Goal: Task Accomplishment & Management: Use online tool/utility

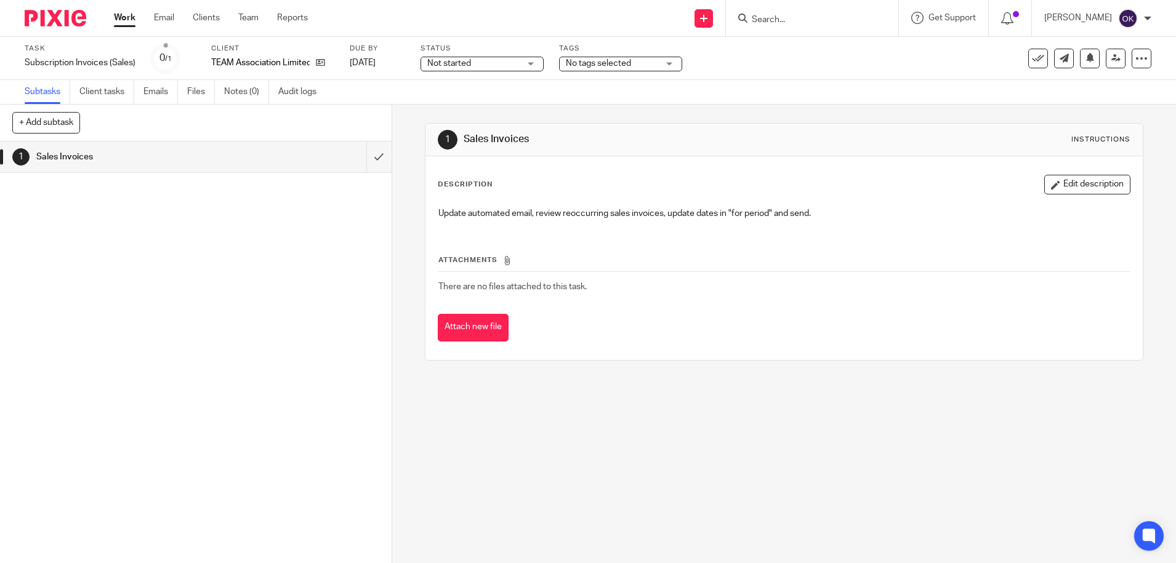
click at [53, 16] on img at bounding box center [56, 18] width 62 height 17
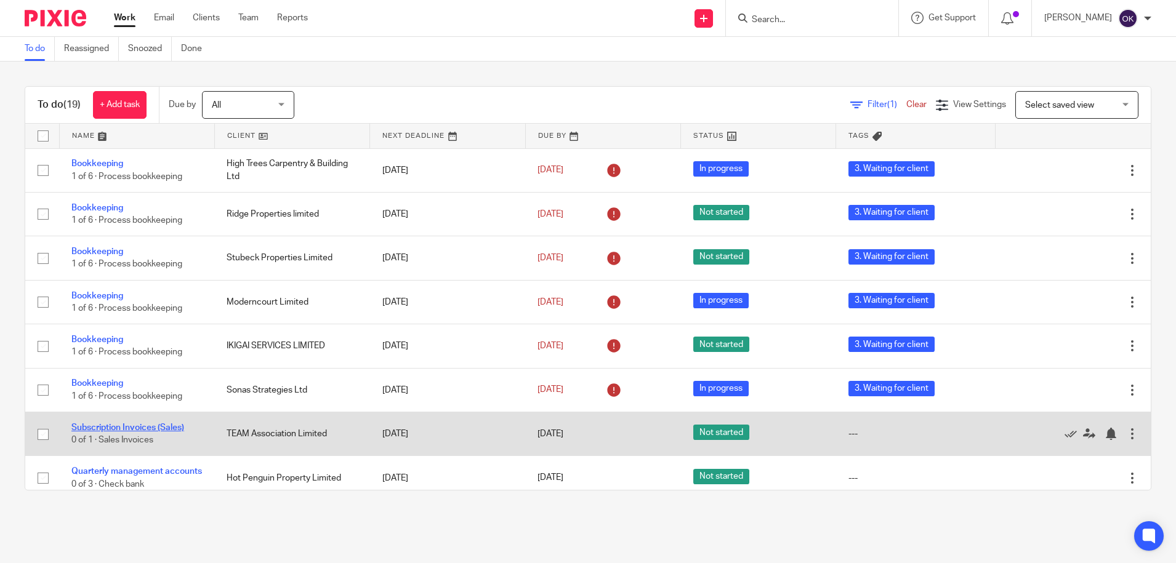
click at [130, 430] on link "Subscription Invoices (Sales)" at bounding box center [127, 428] width 113 height 9
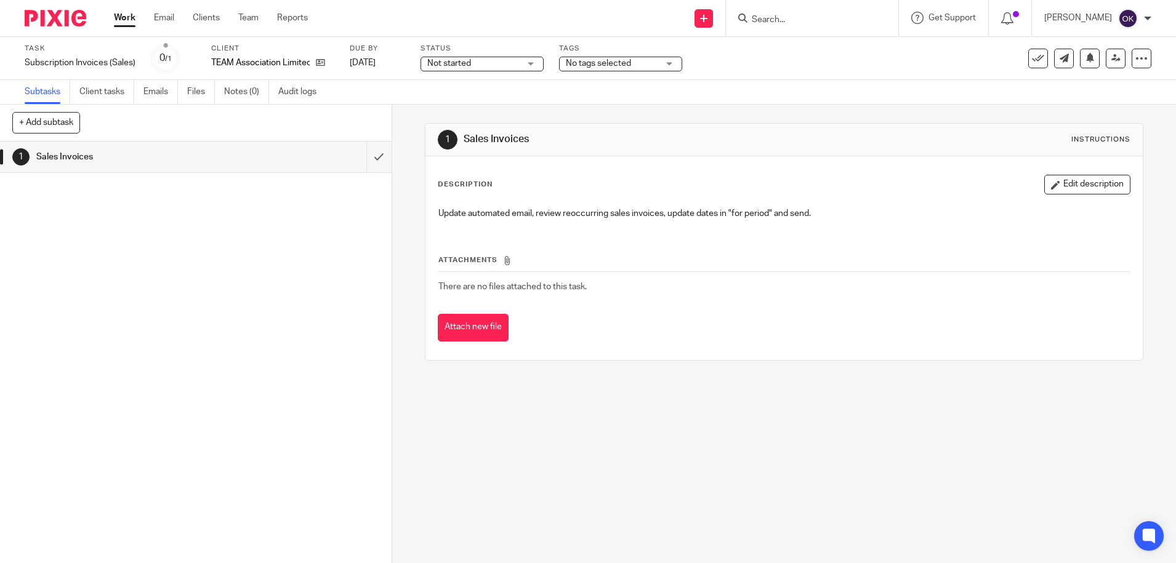
click at [460, 60] on span "Not started" at bounding box center [449, 63] width 44 height 9
click at [457, 108] on span "In progress" at bounding box center [451, 108] width 43 height 9
click at [629, 57] on span "No tags selected" at bounding box center [612, 63] width 92 height 13
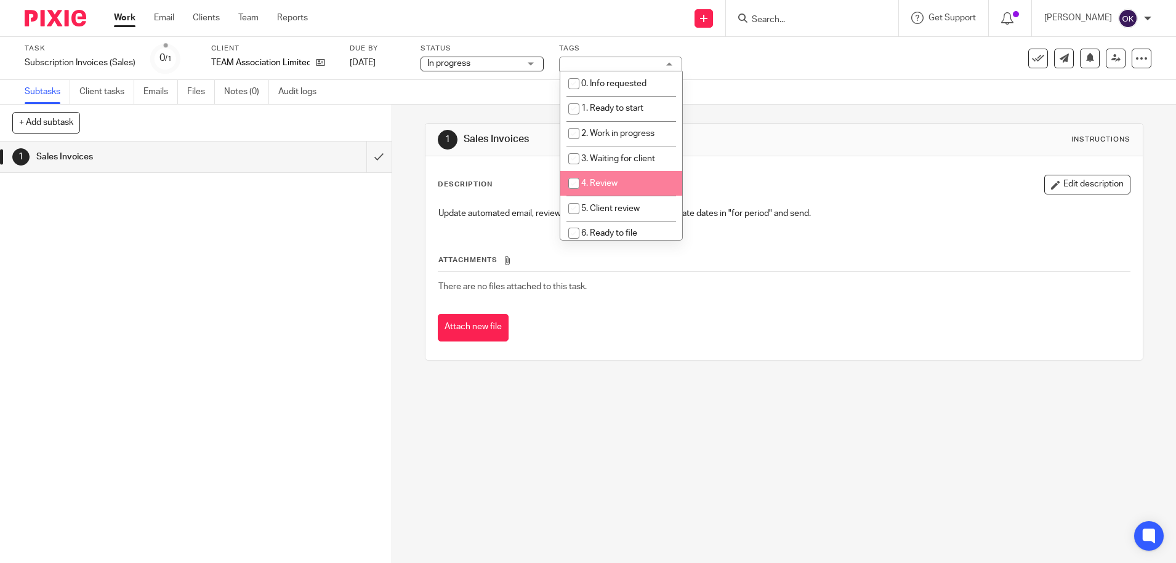
click at [627, 180] on li "4. Review" at bounding box center [621, 183] width 122 height 25
checkbox input "true"
click at [795, 166] on div "Description Edit description Update automated email, review reoccurring sales i…" at bounding box center [783, 258] width 717 height 204
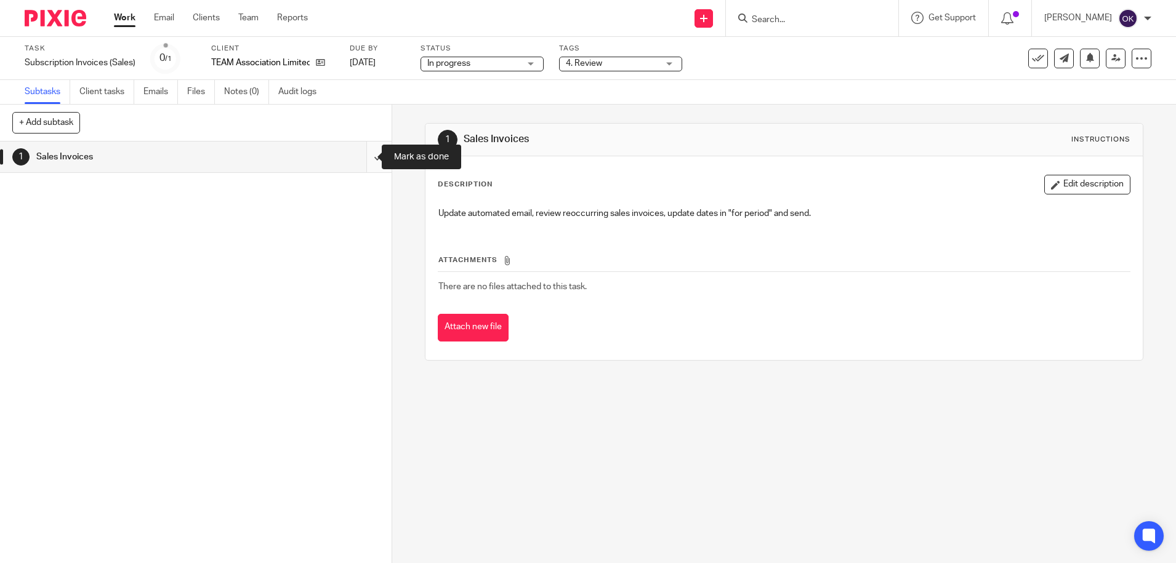
click at [364, 164] on input "submit" at bounding box center [195, 157] width 391 height 31
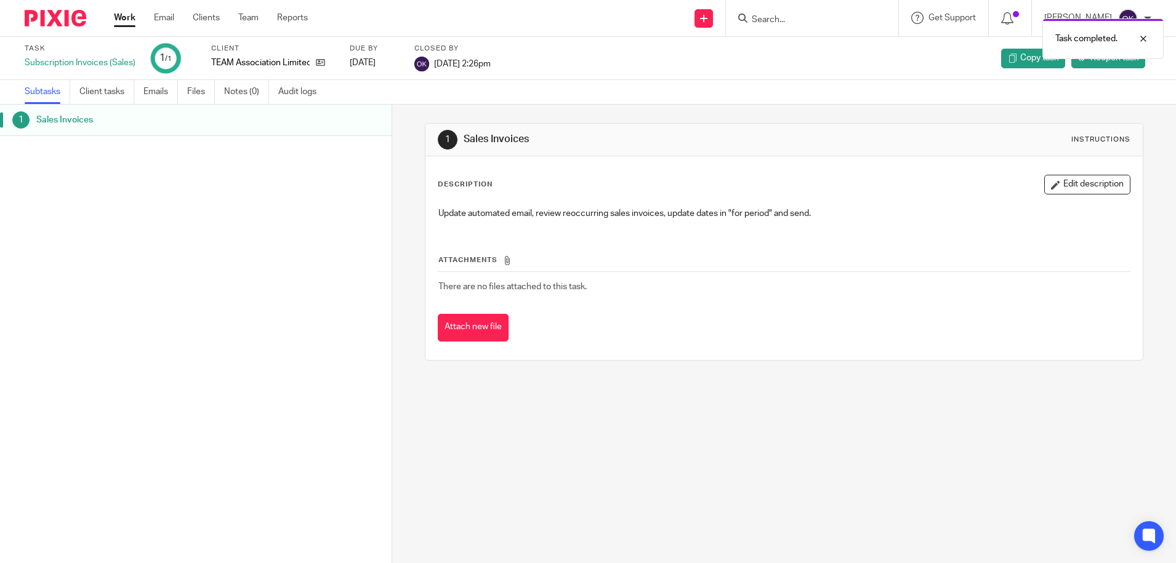
click at [55, 14] on img at bounding box center [56, 18] width 62 height 17
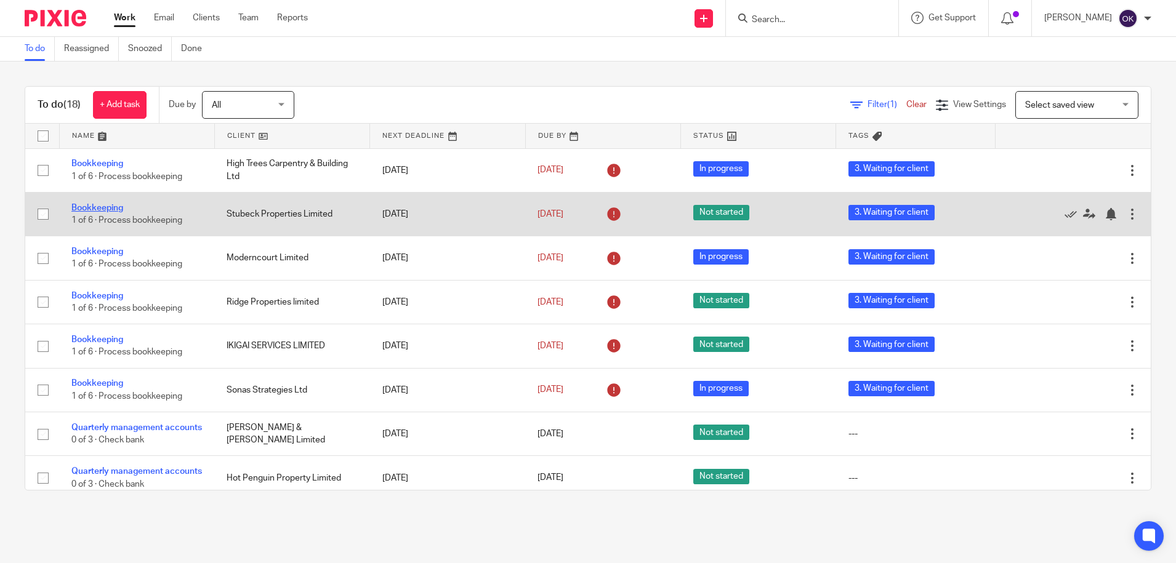
click at [94, 207] on link "Bookkeeping" at bounding box center [97, 208] width 52 height 9
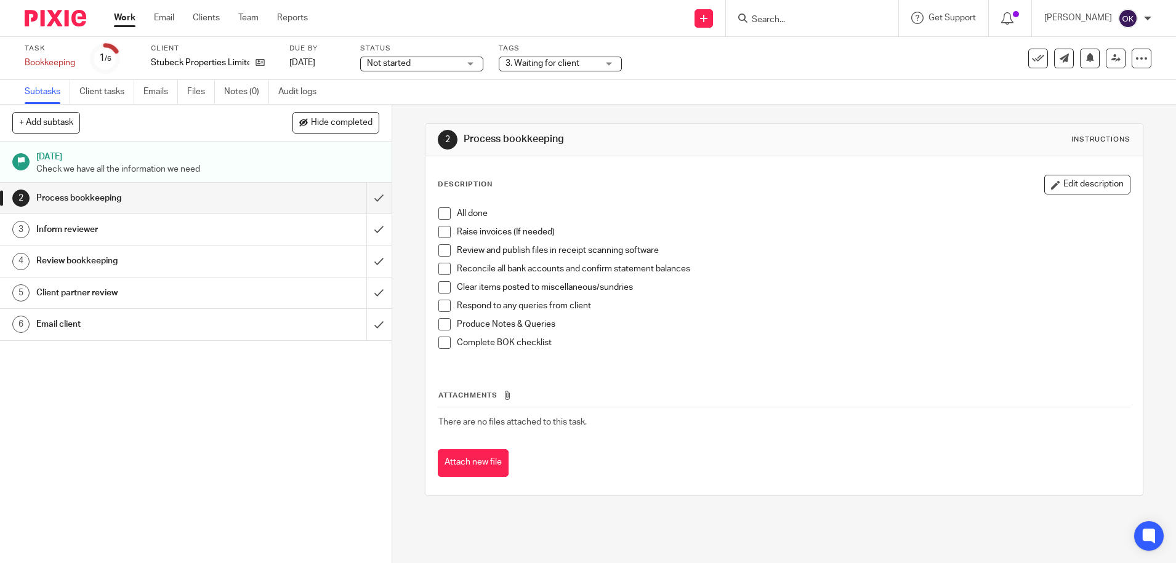
click at [70, 16] on img at bounding box center [56, 18] width 62 height 17
